Goal: Task Accomplishment & Management: Use online tool/utility

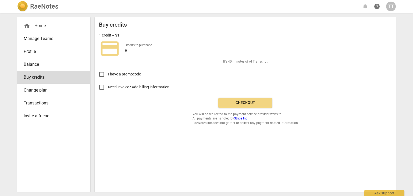
click at [236, 102] on span "Checkout" at bounding box center [245, 102] width 45 height 5
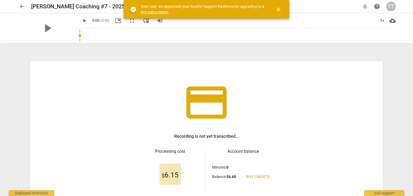
scroll to position [46, 0]
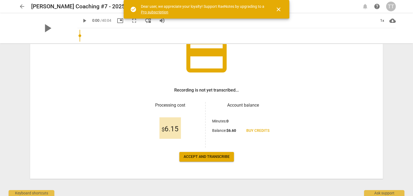
click at [194, 158] on span "Accept and transcribe" at bounding box center [207, 156] width 46 height 5
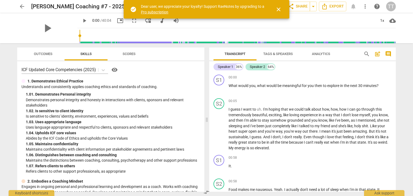
click at [275, 9] on span "close" at bounding box center [278, 9] width 13 height 6
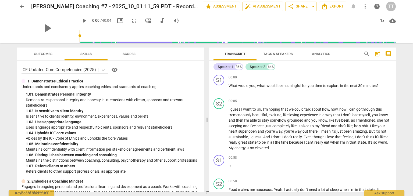
click at [22, 6] on span "arrow_back" at bounding box center [22, 6] width 6 height 6
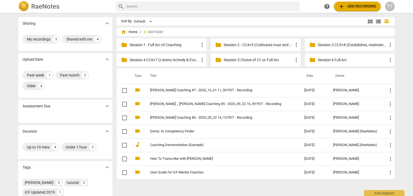
click at [148, 8] on input "text" at bounding box center [211, 6] width 171 height 9
type input "[PERSON_NAME]"
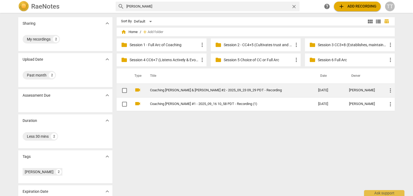
click at [163, 93] on td "Coaching [PERSON_NAME] & [PERSON_NAME] #2 - 2025_09_23 09_29 PDT - Recording" at bounding box center [229, 91] width 170 height 14
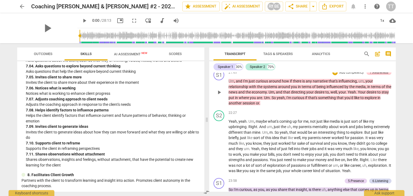
scroll to position [2269, 0]
